Goal: Task Accomplishment & Management: Use online tool/utility

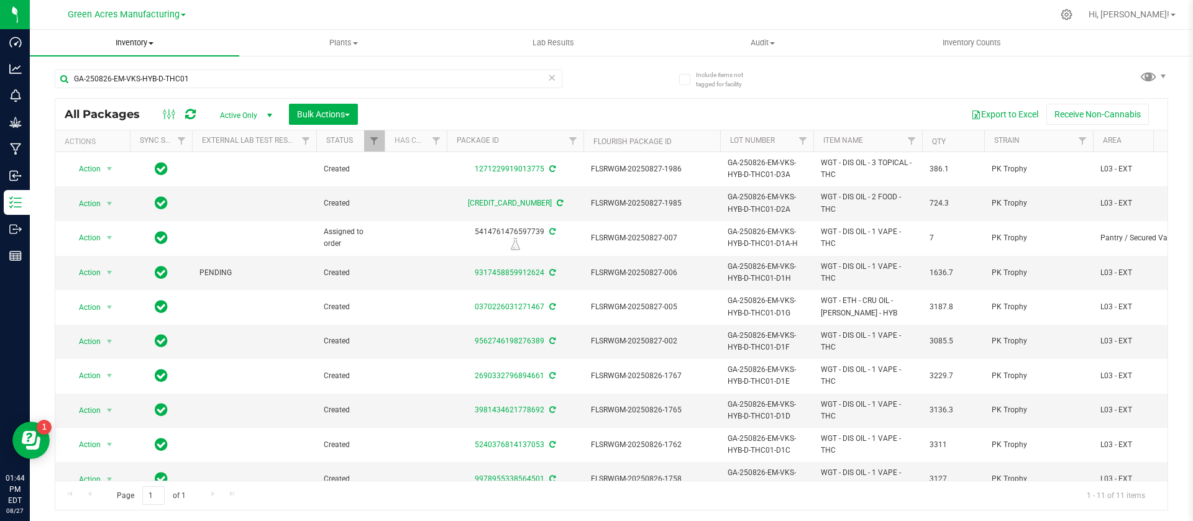
click at [166, 47] on span "Inventory" at bounding box center [134, 42] width 209 height 11
click at [166, 66] on ul "All packages All inventory Waste log Create inventory From packages From bill o…" at bounding box center [134, 113] width 209 height 112
click at [143, 44] on span "Inventory" at bounding box center [134, 42] width 209 height 11
click at [89, 75] on span "All packages" at bounding box center [72, 75] width 85 height 11
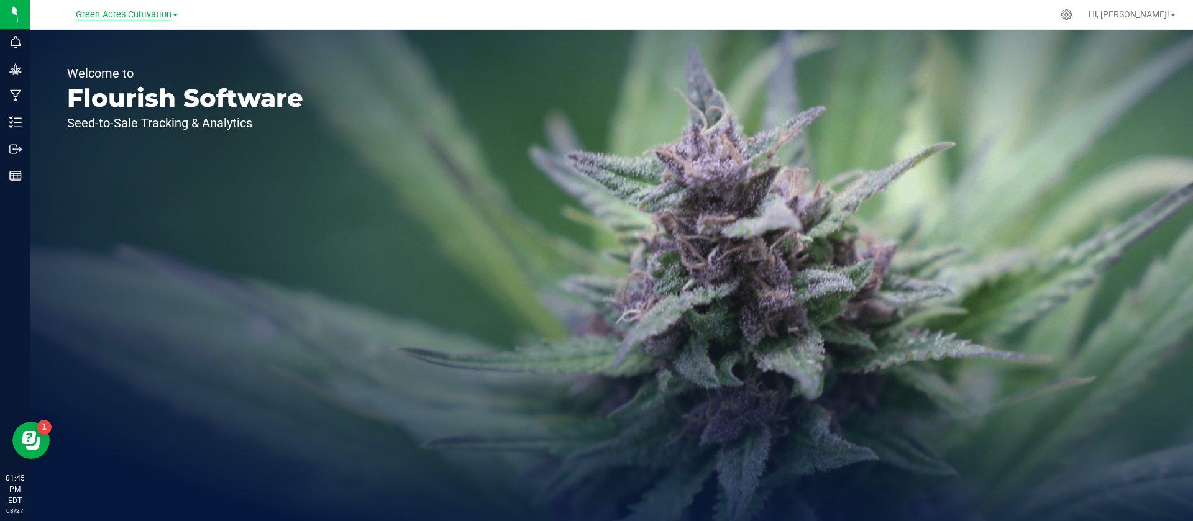
click at [126, 14] on span "Green Acres Cultivation" at bounding box center [124, 14] width 96 height 11
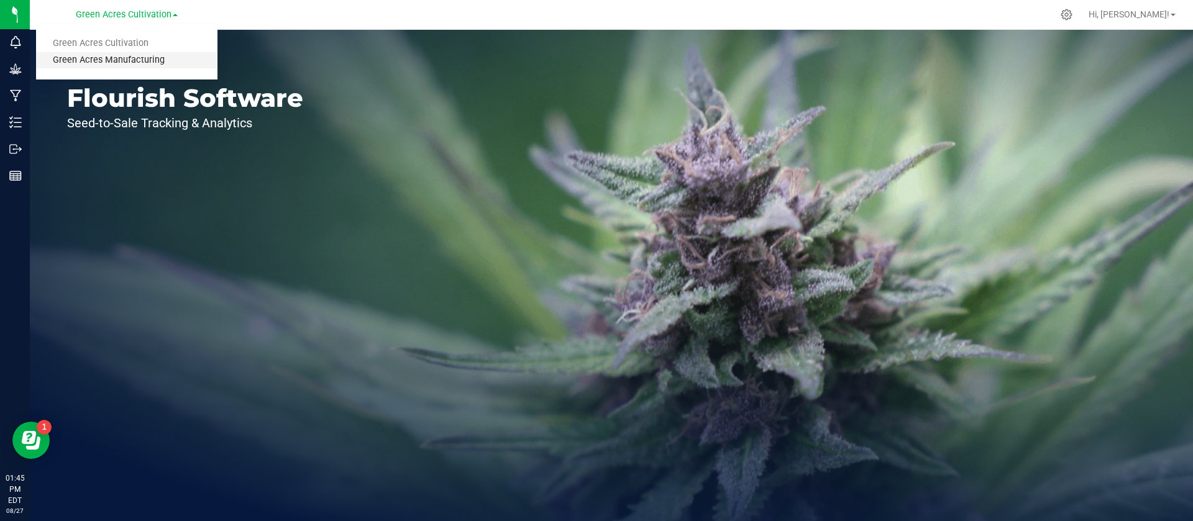
click at [126, 60] on link "Green Acres Manufacturing" at bounding box center [126, 60] width 181 height 17
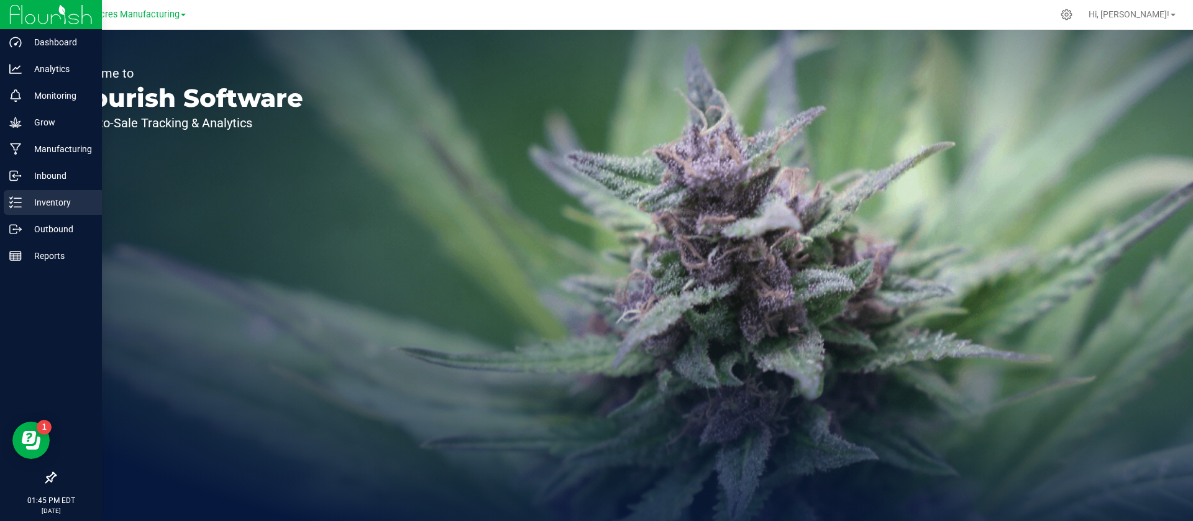
click at [42, 200] on p "Inventory" at bounding box center [59, 202] width 75 height 15
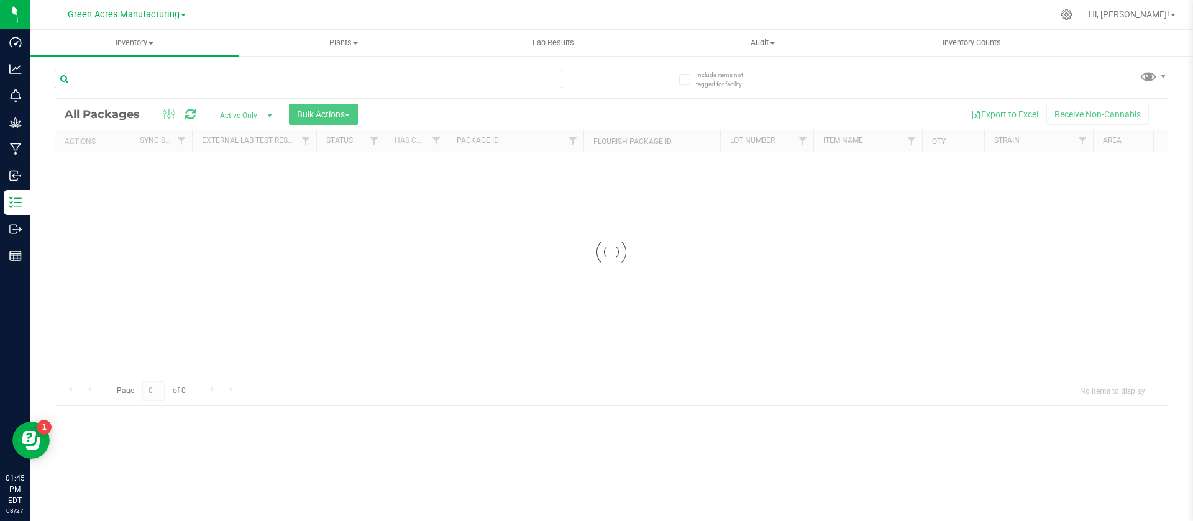
click at [367, 76] on input "text" at bounding box center [309, 79] width 508 height 19
type input "441714"
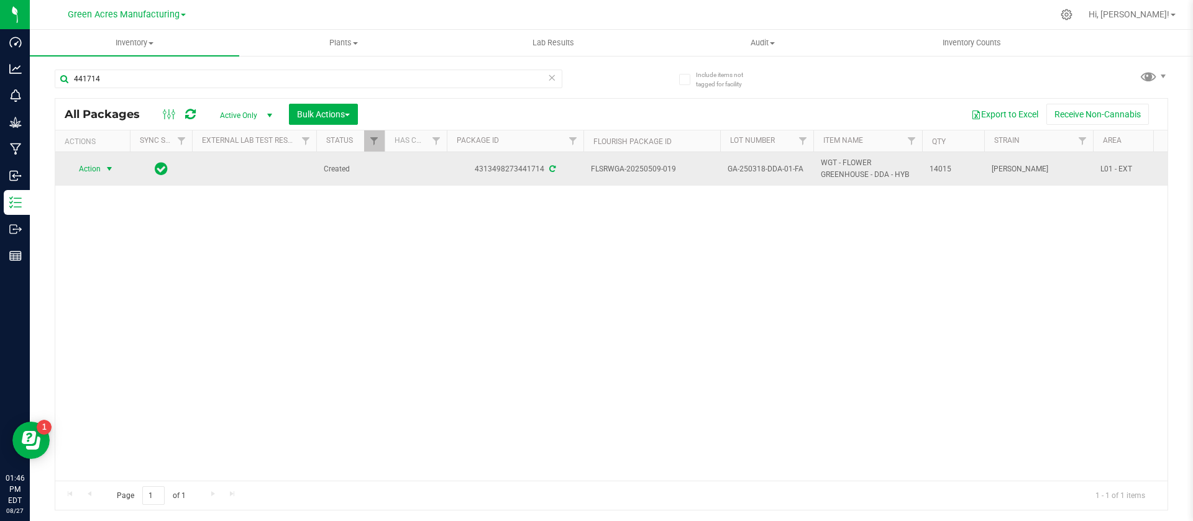
click at [87, 168] on span "Action" at bounding box center [85, 168] width 34 height 17
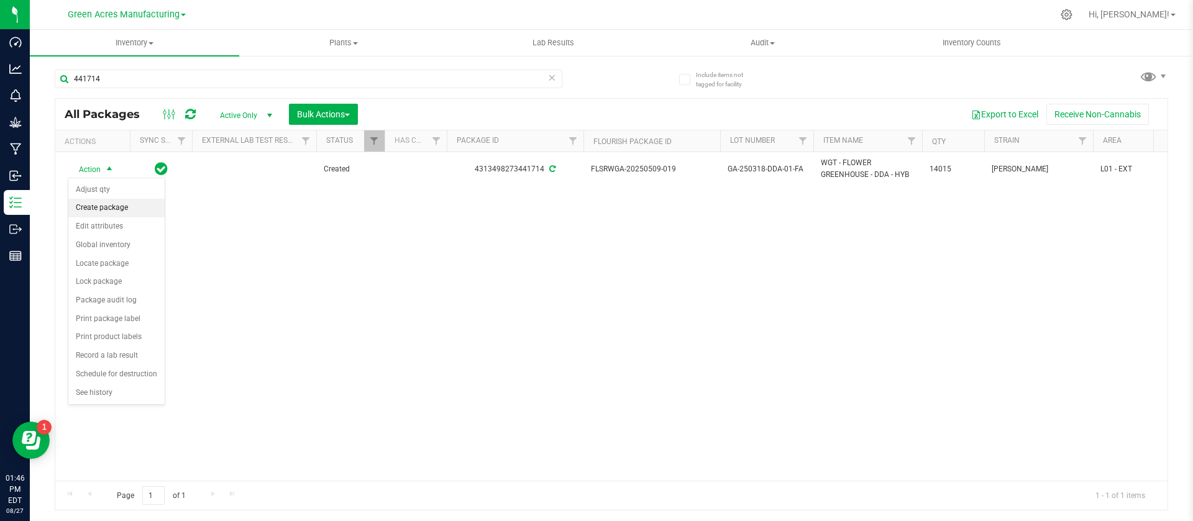
click at [103, 207] on li "Create package" at bounding box center [116, 208] width 96 height 19
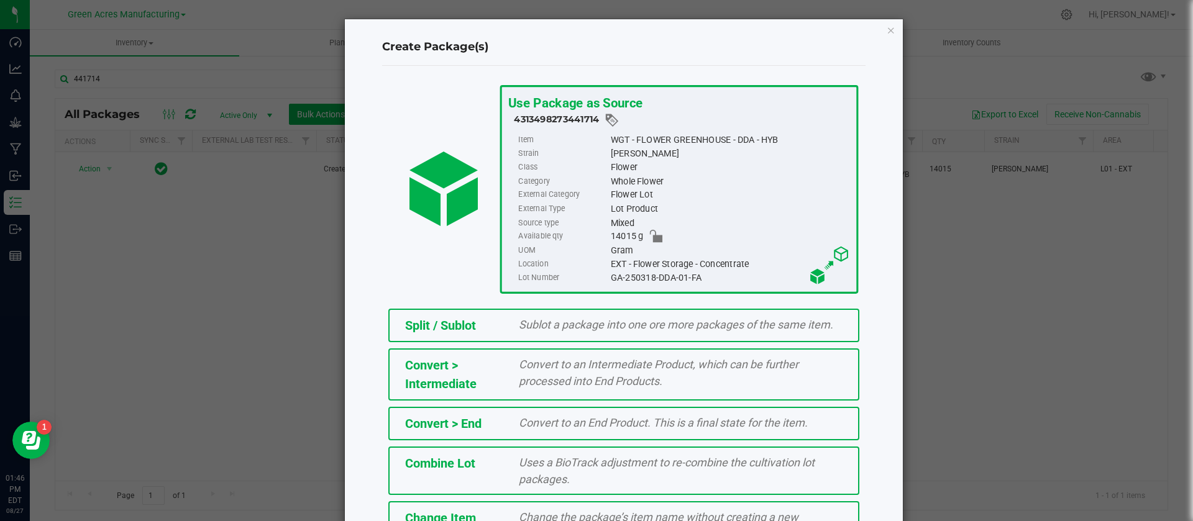
click at [556, 516] on span "Change the package’s item name without creating a new package ID." at bounding box center [659, 526] width 280 height 30
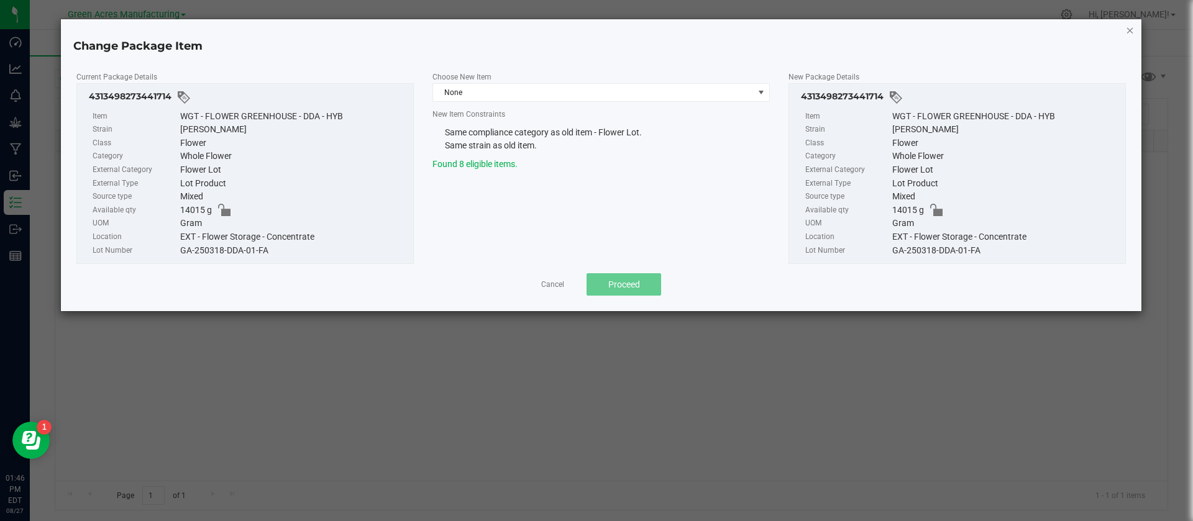
click at [1132, 30] on icon "button" at bounding box center [1130, 29] width 9 height 15
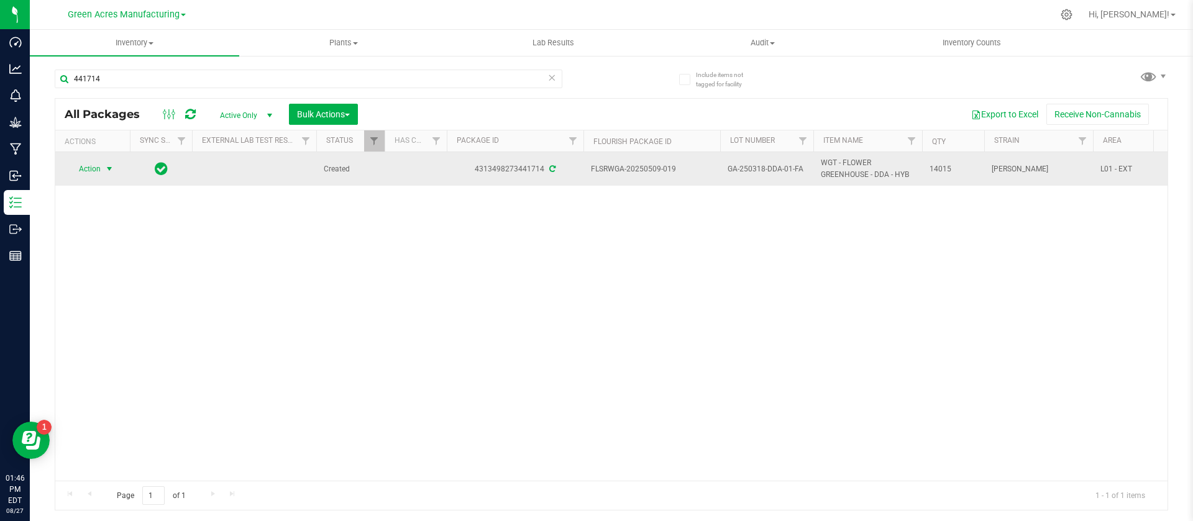
click at [89, 172] on span "Action" at bounding box center [85, 168] width 34 height 17
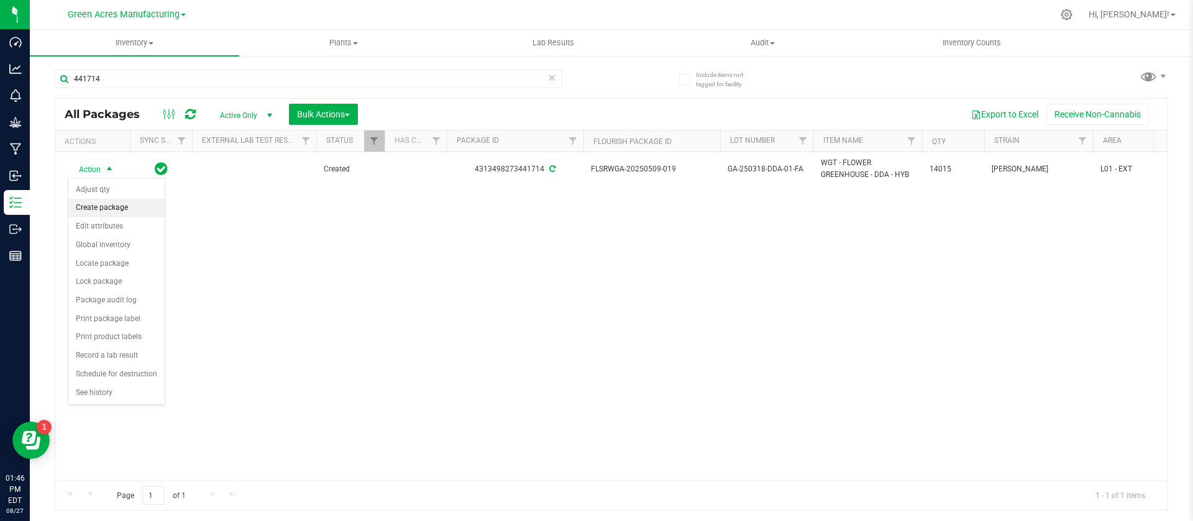
click at [94, 201] on li "Create package" at bounding box center [116, 208] width 96 height 19
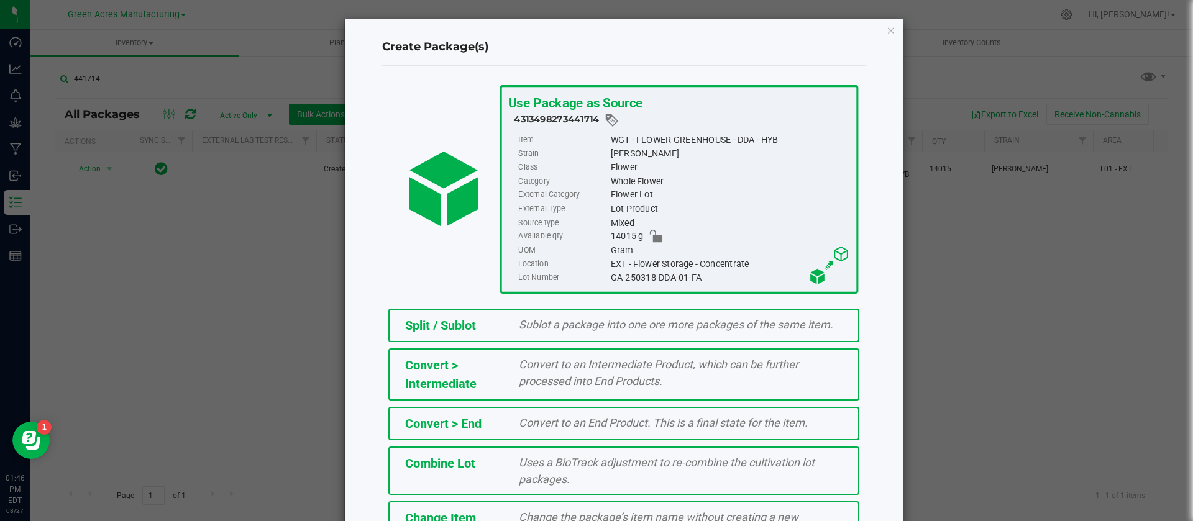
scroll to position [139, 0]
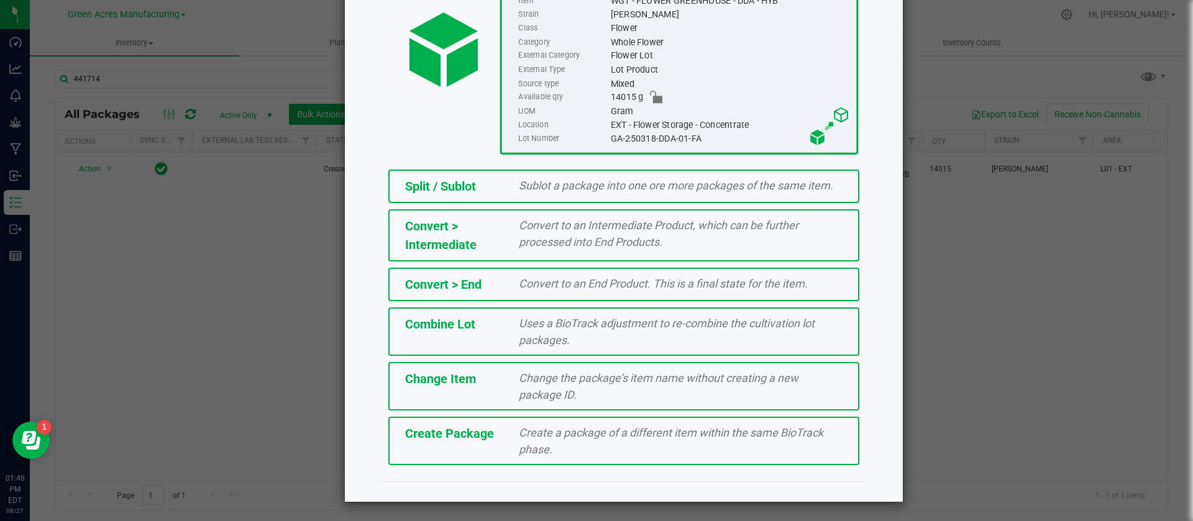
click at [569, 435] on span "Create a package of a different item within the same BioTrack phase." at bounding box center [671, 441] width 305 height 30
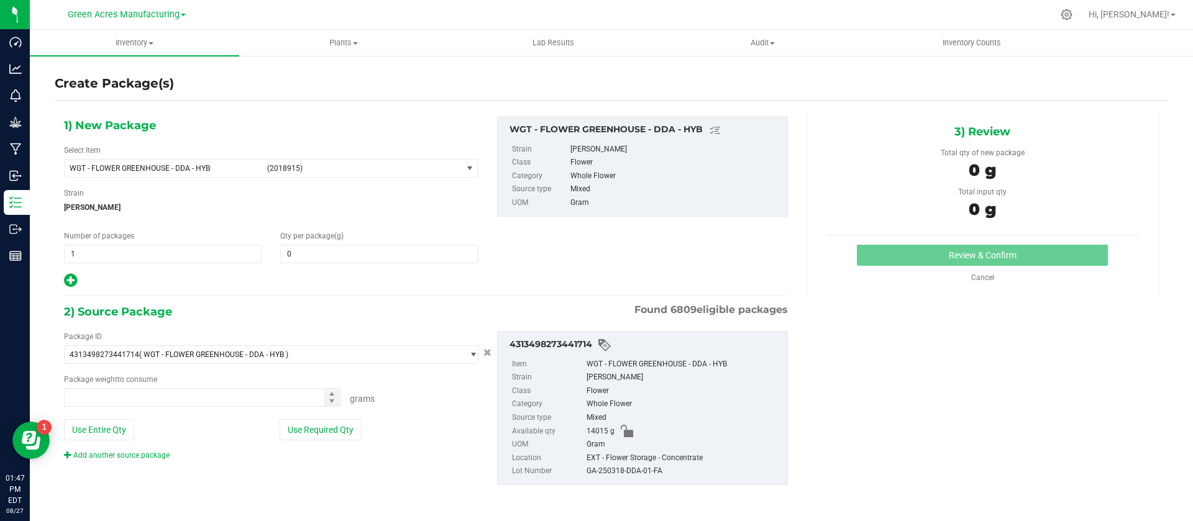
type input "0.0000"
click at [107, 429] on button "Use Entire Qty" at bounding box center [99, 429] width 70 height 21
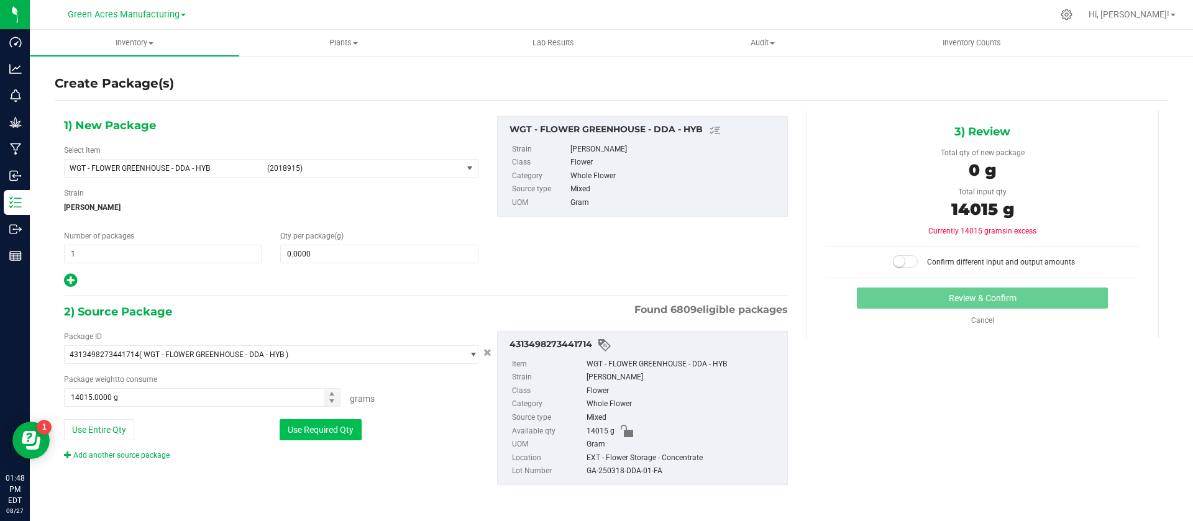
click at [312, 436] on button "Use Required Qty" at bounding box center [321, 429] width 82 height 21
type input "0.0000 g"
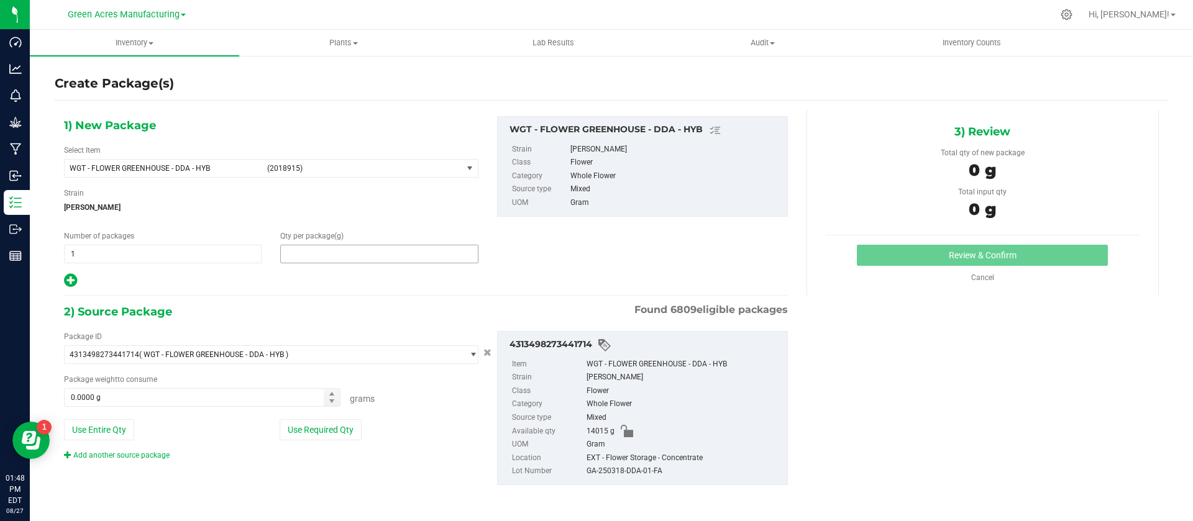
click at [342, 260] on span at bounding box center [379, 254] width 198 height 19
paste input "text"
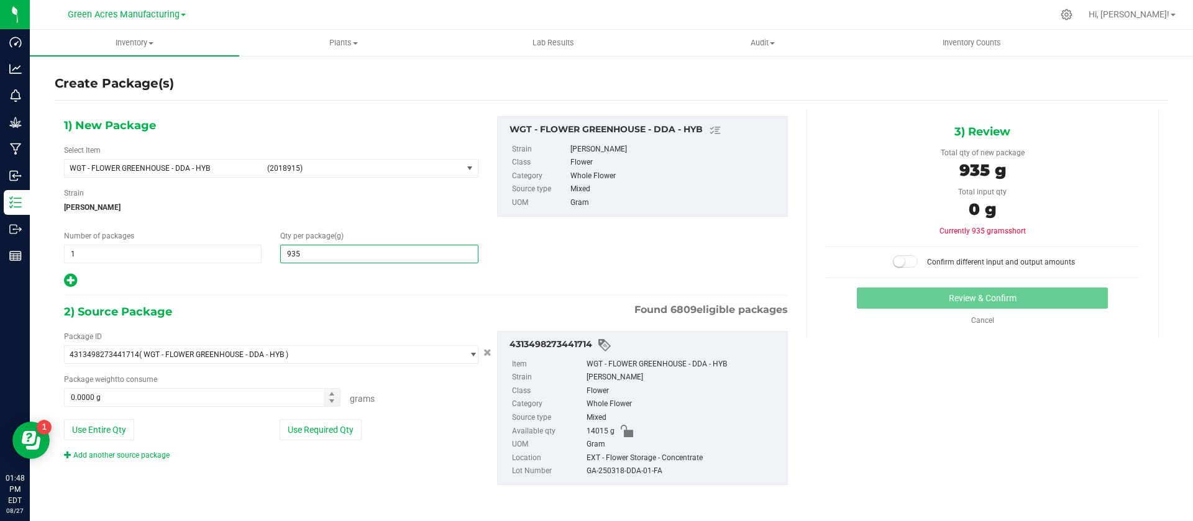
type input "9350"
type input "9,350.0000"
click at [327, 422] on button "Use Required Qty" at bounding box center [321, 429] width 82 height 21
type input "9350.0000 g"
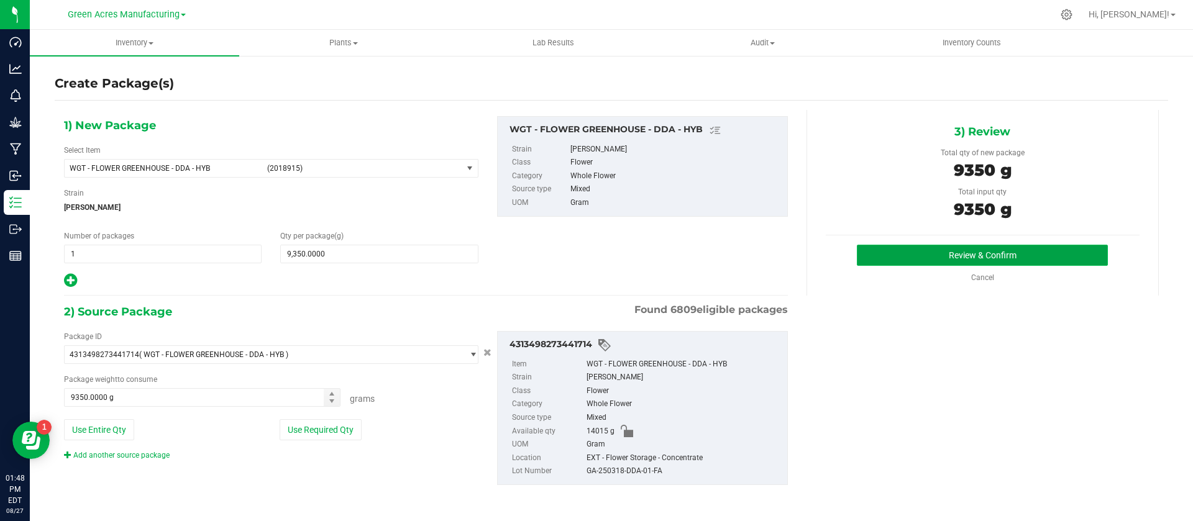
click at [928, 257] on button "Review & Confirm" at bounding box center [982, 255] width 251 height 21
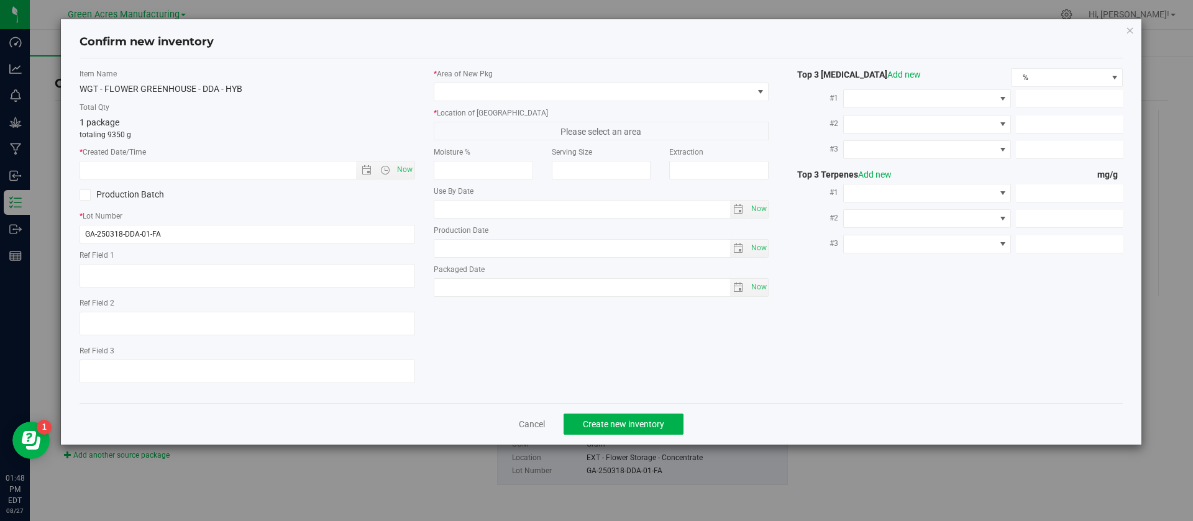
type textarea "DEP"
click at [410, 167] on span "Now" at bounding box center [404, 170] width 21 height 18
type input "[DATE] 1:48 PM"
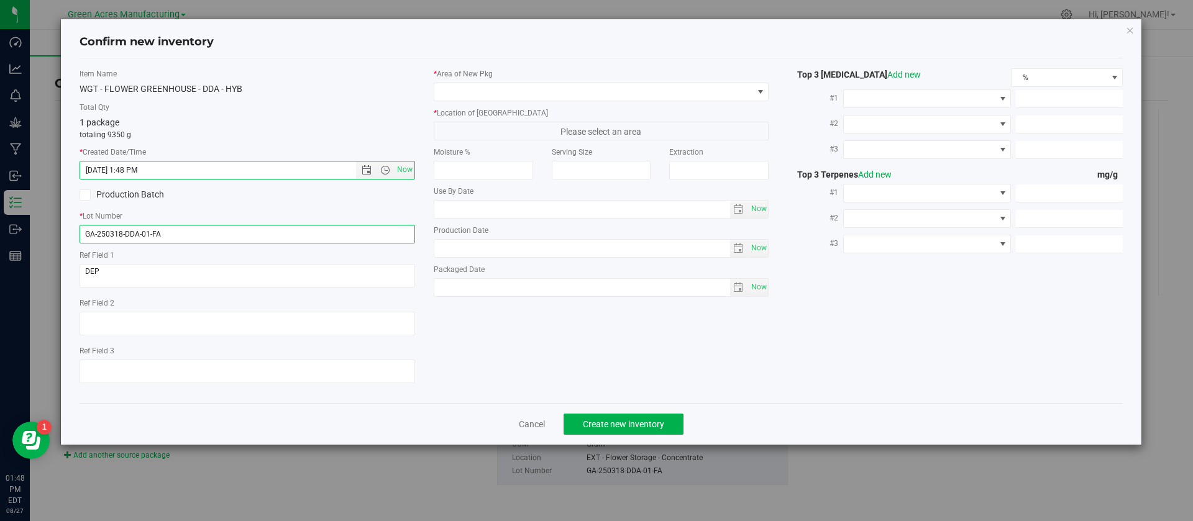
click at [250, 234] on input "GA-250318-DDA-01-FA" at bounding box center [248, 234] width 336 height 19
paste input "827-CV-DDA-D-THCA18"
type input "GA-250827-CV-DDA-D-THCA18"
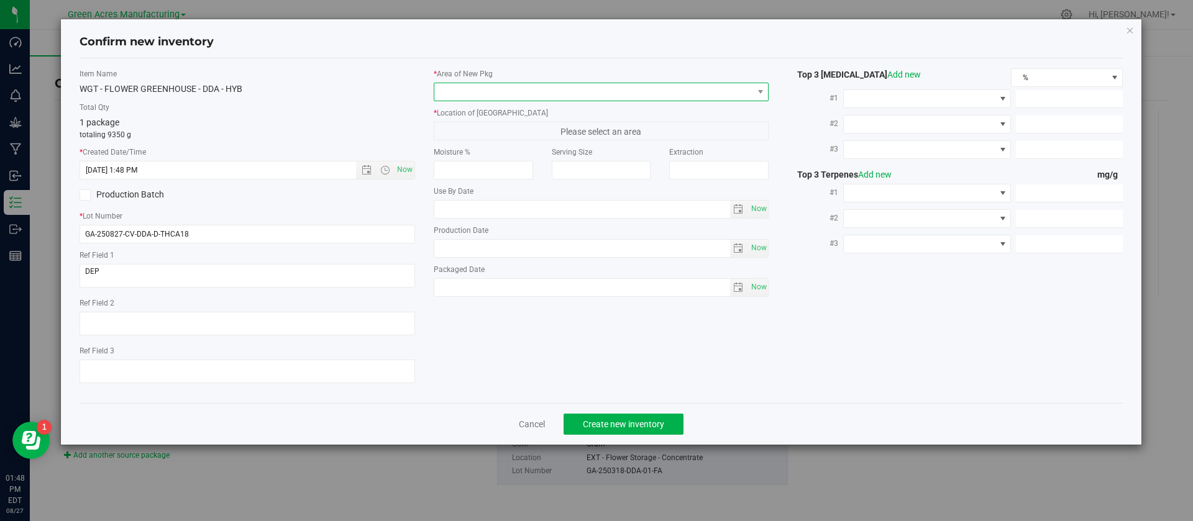
click at [469, 94] on span at bounding box center [593, 91] width 319 height 17
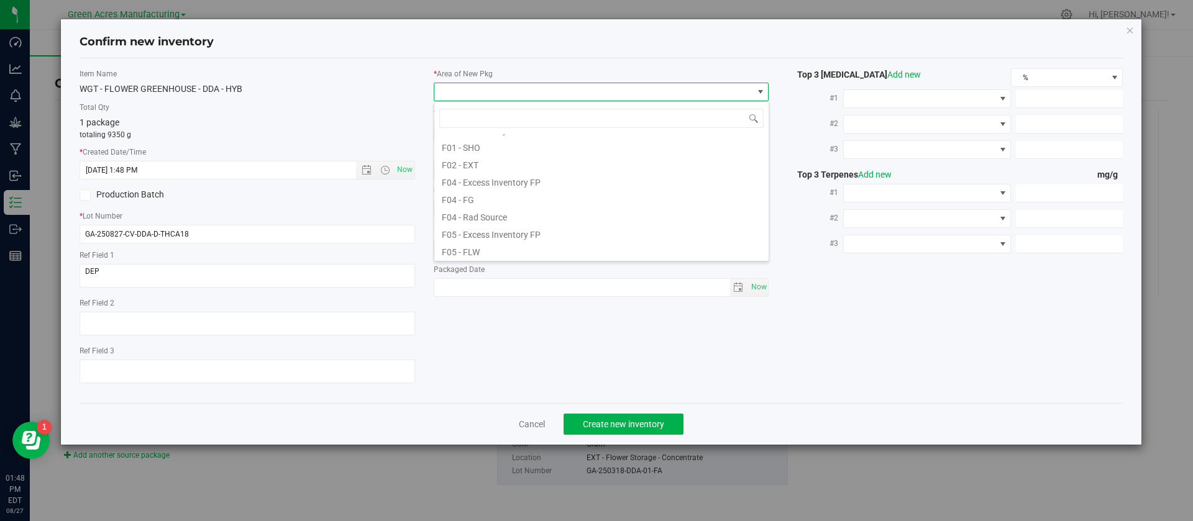
scroll to position [37, 0]
click at [459, 173] on li "F02 - EXT" at bounding box center [601, 175] width 334 height 17
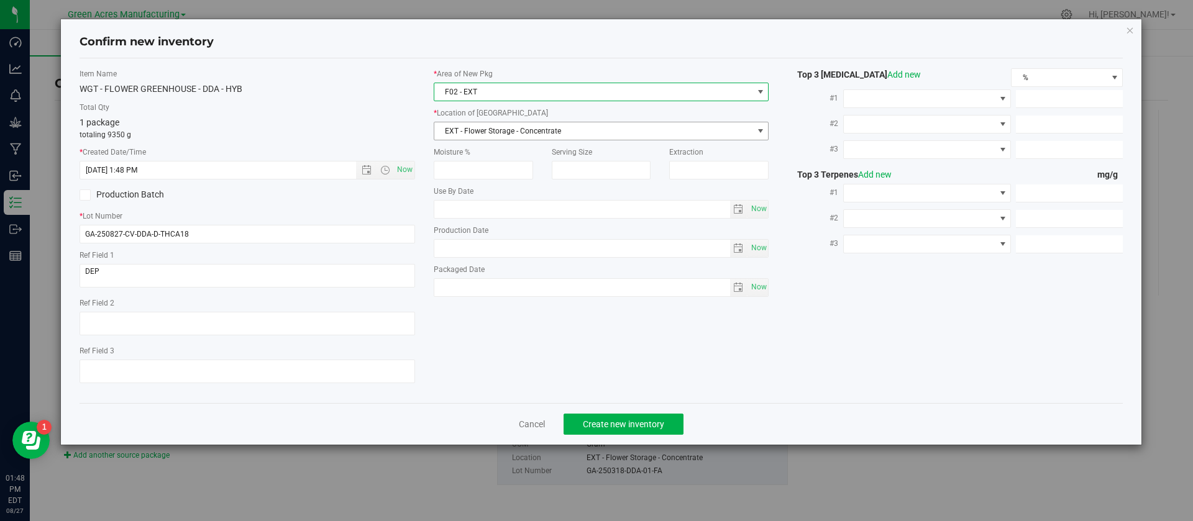
click at [482, 124] on span "EXT - Flower Storage - Concentrate" at bounding box center [593, 130] width 319 height 17
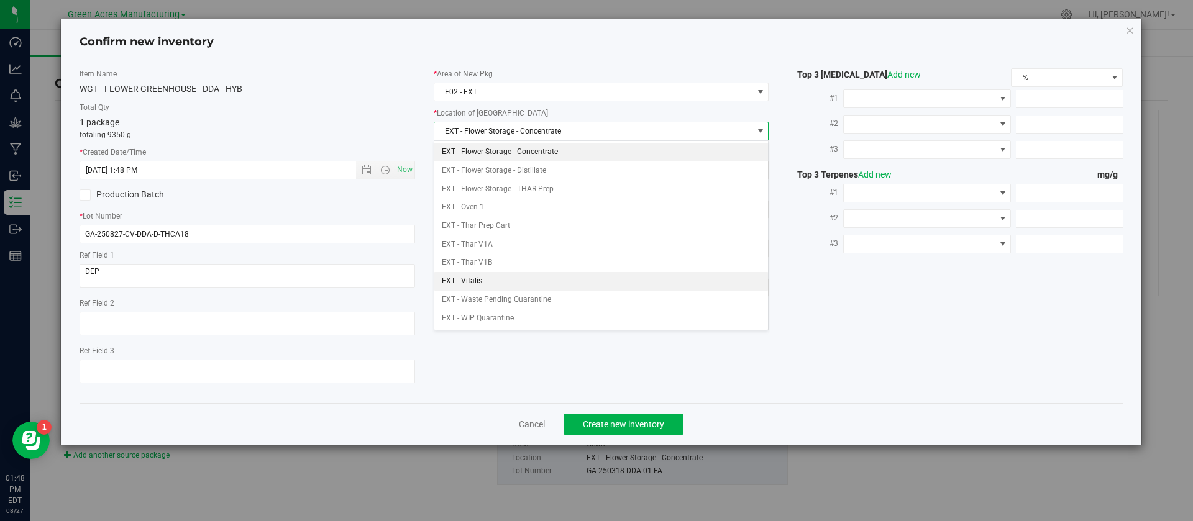
click at [501, 282] on li "EXT - Vitalis" at bounding box center [601, 281] width 334 height 19
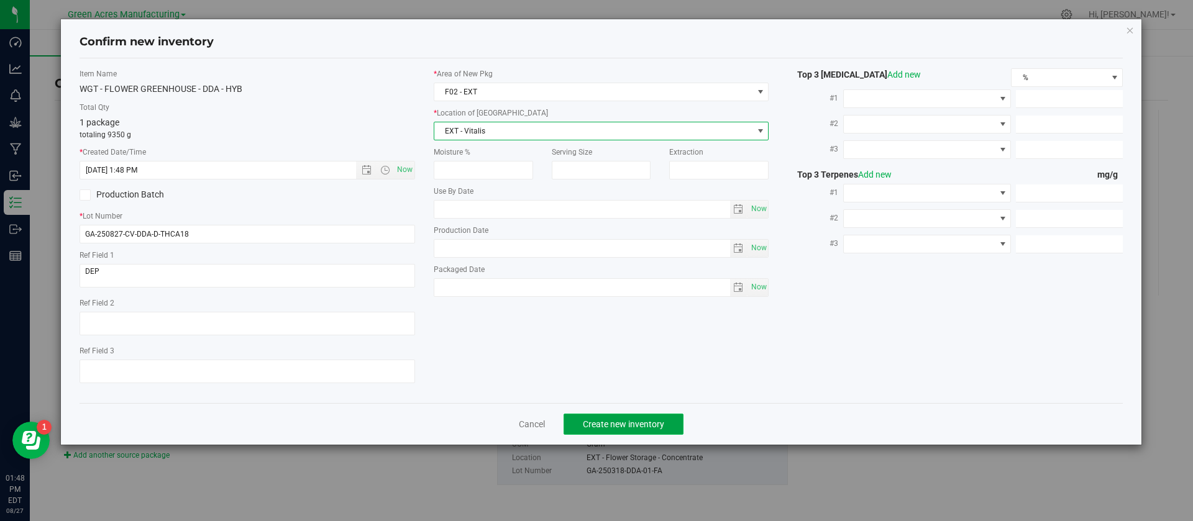
click at [591, 429] on span "Create new inventory" at bounding box center [623, 424] width 81 height 10
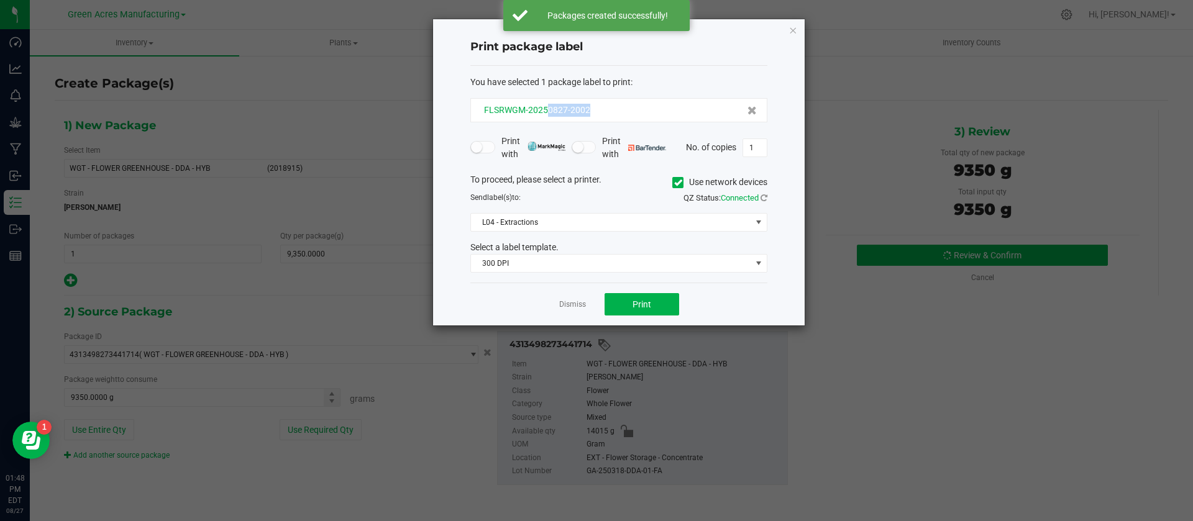
drag, startPoint x: 600, startPoint y: 107, endPoint x: 546, endPoint y: 112, distance: 53.7
click at [546, 112] on div "FLSRWGM-20250827-2002" at bounding box center [619, 110] width 276 height 13
copy span "0827-2002"
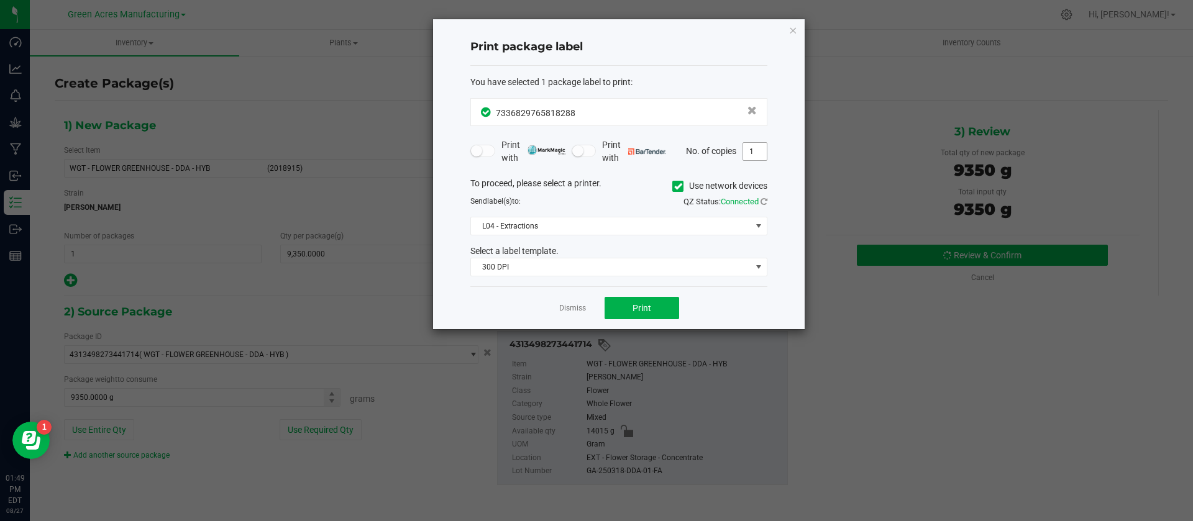
click at [761, 158] on input "1" at bounding box center [755, 151] width 24 height 17
type input "3"
click at [633, 309] on span "Print" at bounding box center [642, 308] width 19 height 10
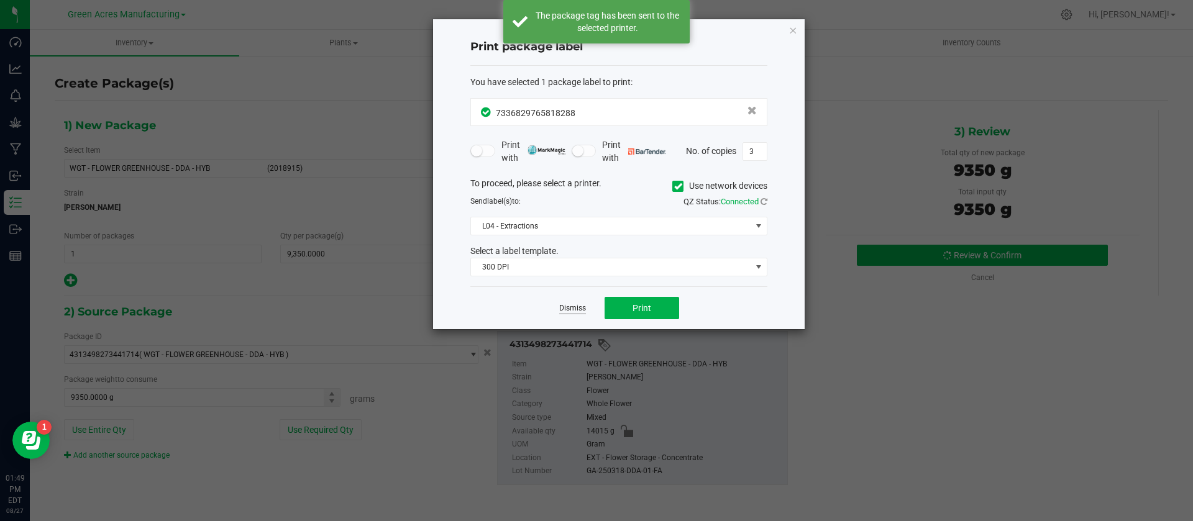
click at [581, 306] on link "Dismiss" at bounding box center [572, 308] width 27 height 11
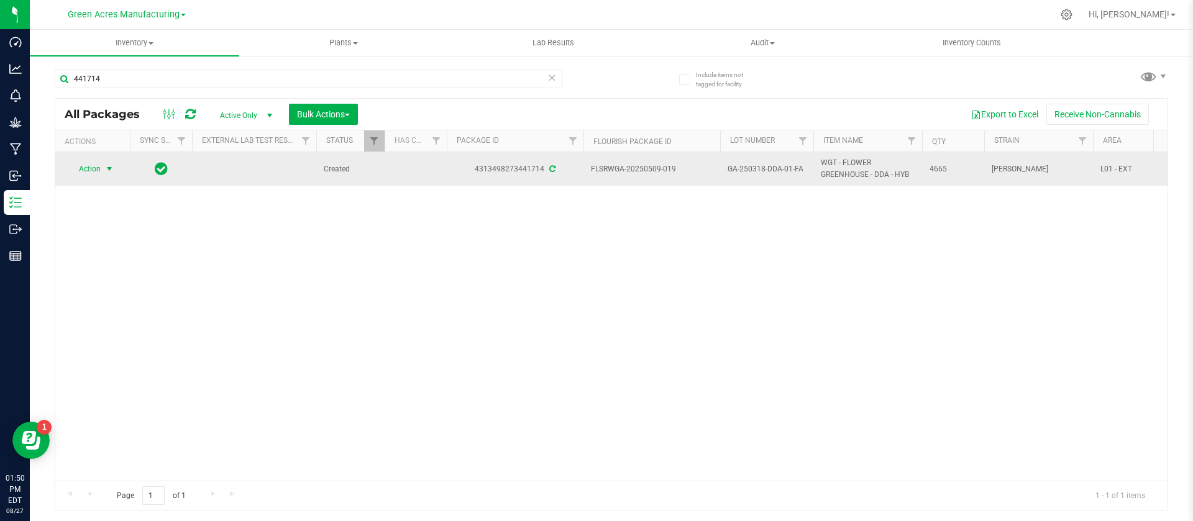
click at [93, 172] on span "Action" at bounding box center [85, 168] width 34 height 17
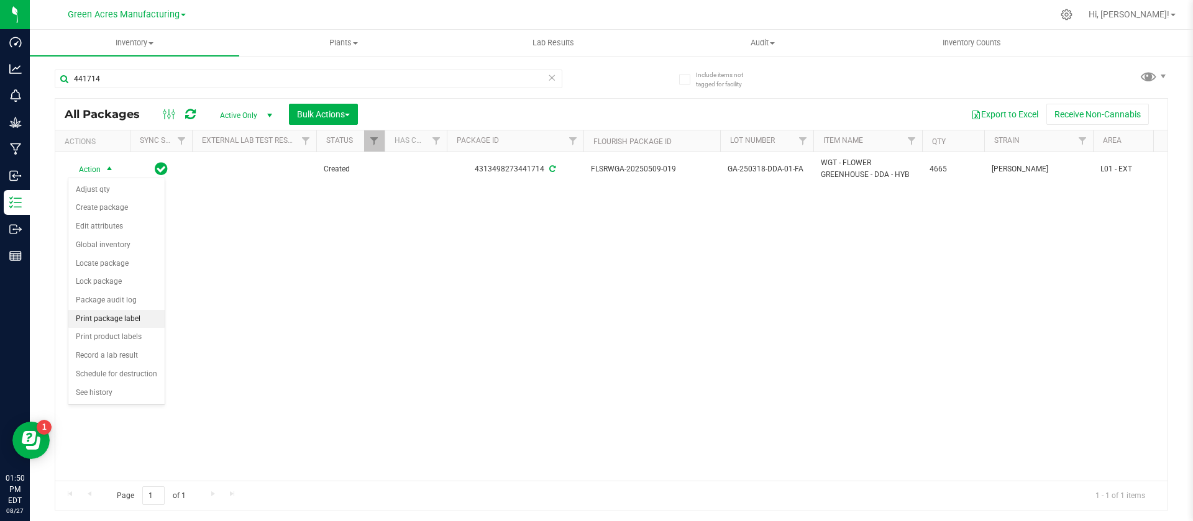
click at [148, 320] on li "Print package label" at bounding box center [116, 319] width 96 height 19
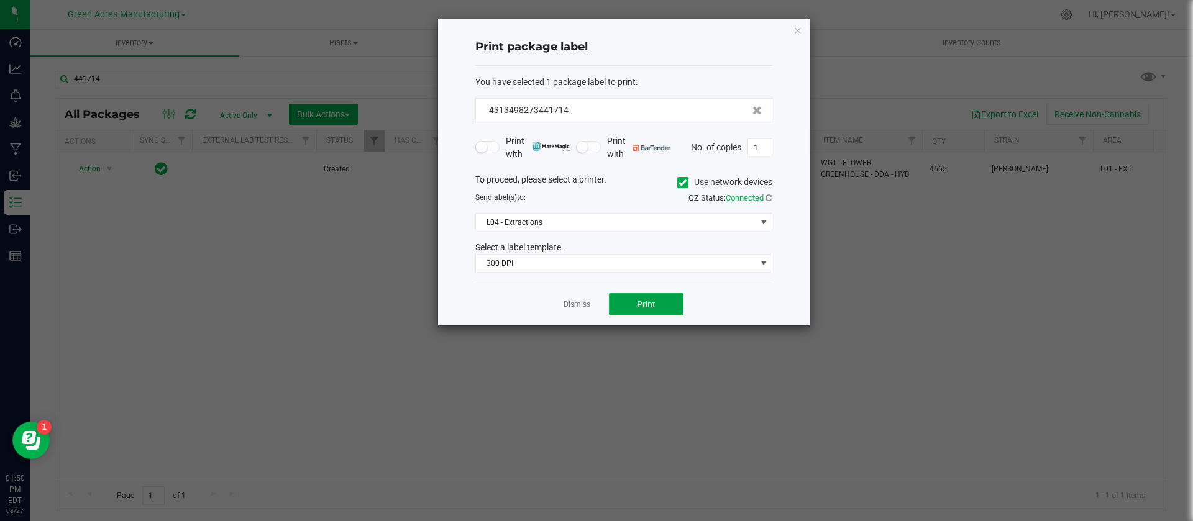
click at [653, 308] on span "Print" at bounding box center [646, 305] width 19 height 10
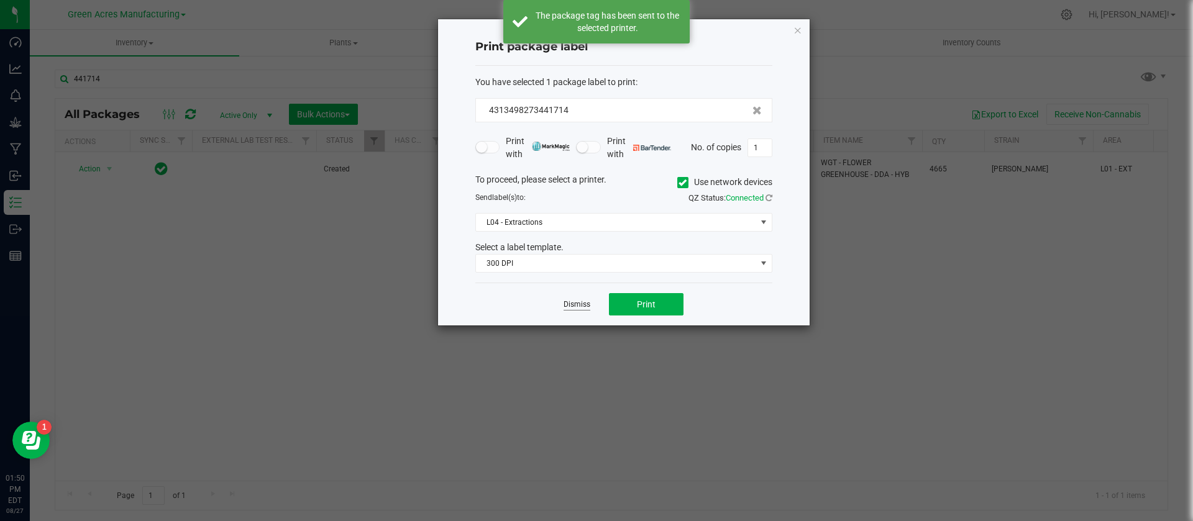
click at [583, 300] on link "Dismiss" at bounding box center [577, 305] width 27 height 11
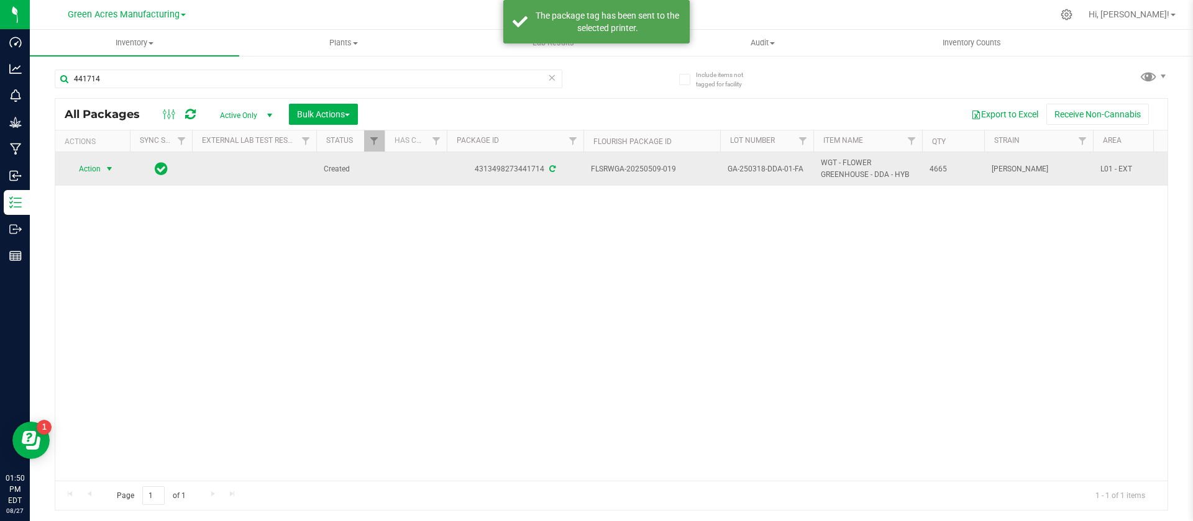
click at [778, 165] on span "GA-250318-DDA-01-FA" at bounding box center [767, 169] width 78 height 12
click at [778, 165] on input "GA-250318-DDA-01-FA" at bounding box center [764, 169] width 89 height 19
